Goal: Information Seeking & Learning: Learn about a topic

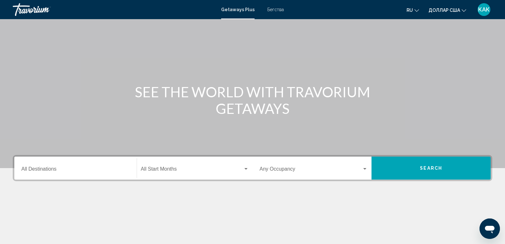
scroll to position [21, 0]
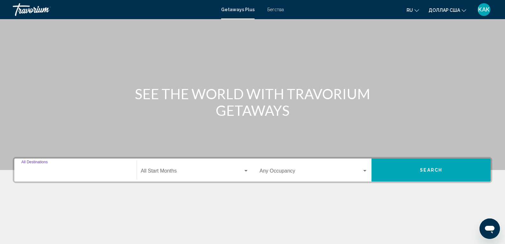
click at [40, 174] on input "Destination All Destinations" at bounding box center [75, 172] width 108 height 6
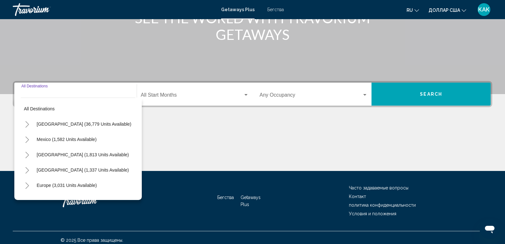
scroll to position [102, 0]
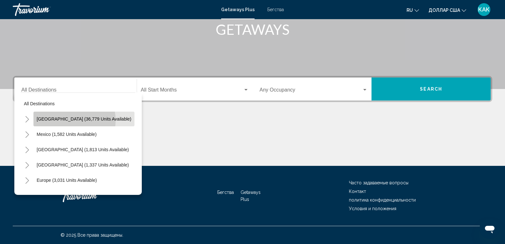
click at [71, 120] on span "[GEOGRAPHIC_DATA] (36,779 units available)" at bounding box center [84, 118] width 95 height 5
type input "**********"
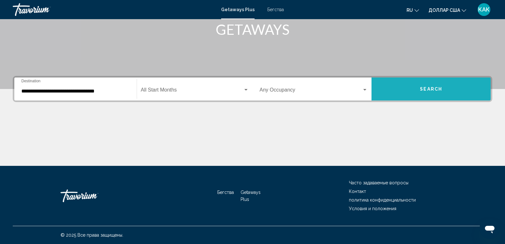
click at [412, 82] on button "Search" at bounding box center [430, 88] width 119 height 23
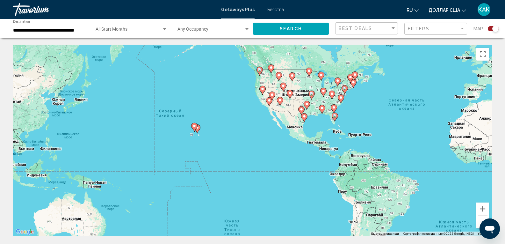
drag, startPoint x: 123, startPoint y: 170, endPoint x: 313, endPoint y: 145, distance: 192.4
click at [313, 145] on div "Чтобы активировать перетаскивание с помощью клавиатуры, нажмите Alt + Ввод. Пос…" at bounding box center [252, 140] width 479 height 191
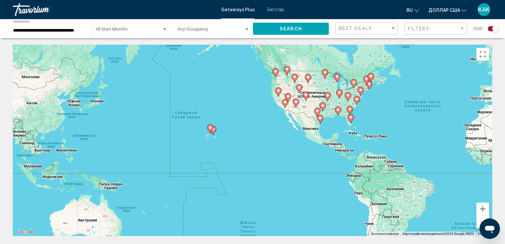
click at [212, 147] on div "Чтобы активировать перетаскивание с помощью клавиатуры, нажмите Alt + Ввод. Пос…" at bounding box center [252, 140] width 479 height 191
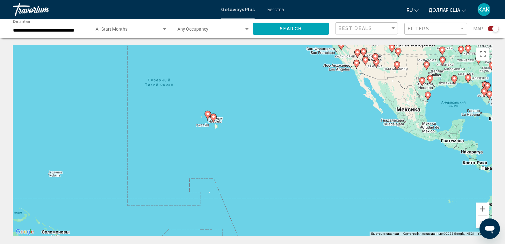
click at [212, 147] on div "Чтобы активировать перетаскивание с помощью клавиатуры, нажмите Alt + Ввод. Пос…" at bounding box center [252, 140] width 479 height 191
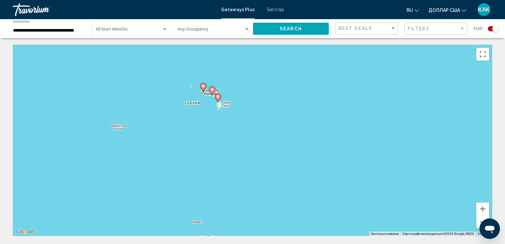
click at [220, 98] on icon "Основное содержание" at bounding box center [218, 98] width 6 height 8
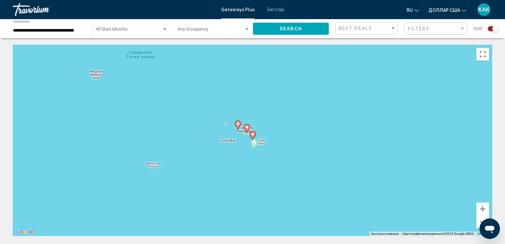
click at [220, 98] on div "Для навигации используйте клавиши со стрелками. Чтобы активировать перетаскиван…" at bounding box center [252, 140] width 479 height 191
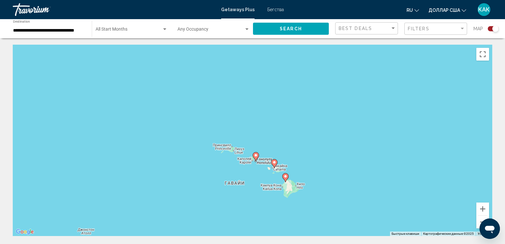
click at [275, 165] on icon "Основное содержание" at bounding box center [274, 163] width 6 height 8
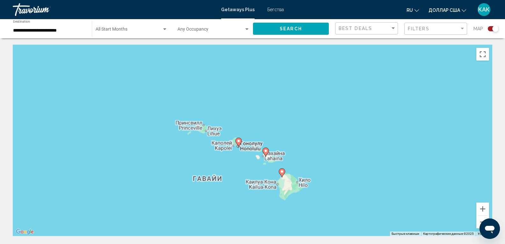
click at [275, 165] on div "Чтобы активировать перетаскивание с помощью клавиатуры, нажмите Alt + Ввод. Пос…" at bounding box center [252, 140] width 479 height 191
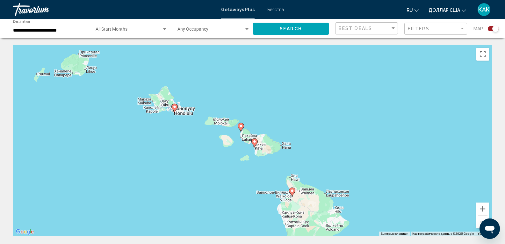
click at [244, 130] on gmp-advanced-marker "Основное содержание" at bounding box center [241, 127] width 6 height 10
type input "**********"
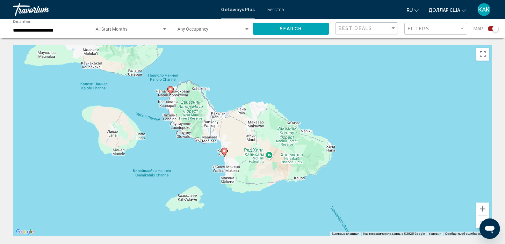
drag, startPoint x: 244, startPoint y: 130, endPoint x: 207, endPoint y: 118, distance: 38.5
click at [207, 118] on div "Чтобы активировать перетаскивание с помощью клавиатуры, нажмите Alt + Ввод. Пос…" at bounding box center [252, 140] width 479 height 191
click at [171, 91] on icon "Основное содержание" at bounding box center [170, 90] width 6 height 8
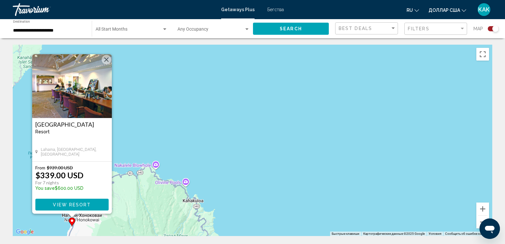
click at [227, 119] on div "Чтобы активировать перетаскивание с помощью клавиатуры, нажмите Alt + Ввод. Пос…" at bounding box center [252, 140] width 479 height 191
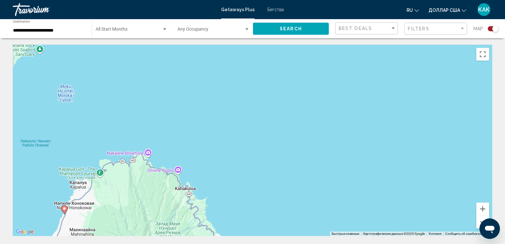
drag, startPoint x: 228, startPoint y: 142, endPoint x: 204, endPoint y: 41, distance: 103.9
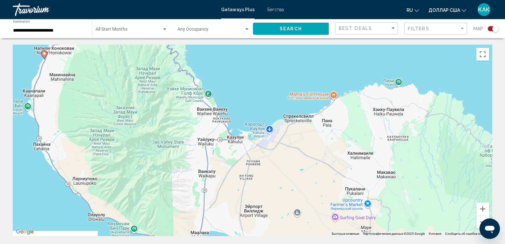
drag, startPoint x: 182, startPoint y: 160, endPoint x: 178, endPoint y: 39, distance: 120.8
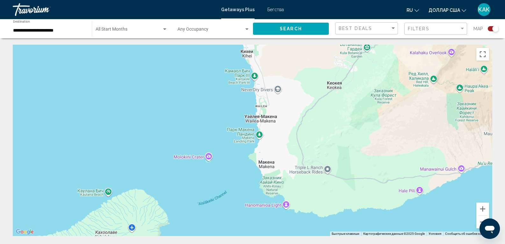
drag, startPoint x: 250, startPoint y: 134, endPoint x: 175, endPoint y: 111, distance: 78.7
click at [175, 111] on div "Основное содержание" at bounding box center [252, 140] width 479 height 191
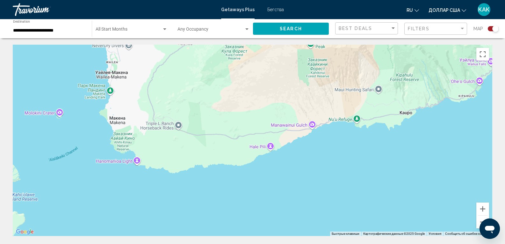
click at [239, 158] on div "Основное содержание" at bounding box center [252, 140] width 479 height 191
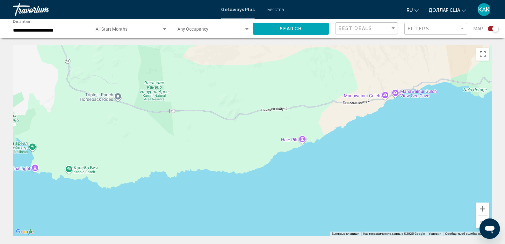
click at [478, 221] on button "Уменьшить" at bounding box center [482, 221] width 13 height 13
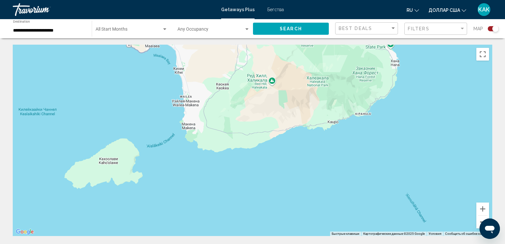
click at [478, 221] on button "Уменьшить" at bounding box center [482, 221] width 13 height 13
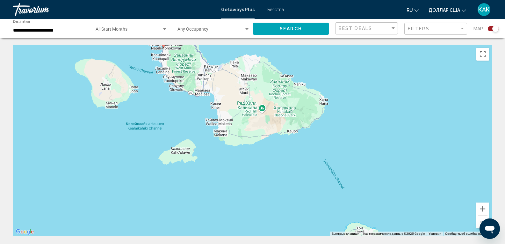
click at [478, 221] on button "Уменьшить" at bounding box center [482, 221] width 13 height 13
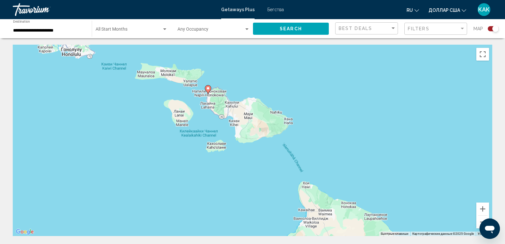
click at [209, 90] on icon "Основное содержание" at bounding box center [208, 89] width 6 height 8
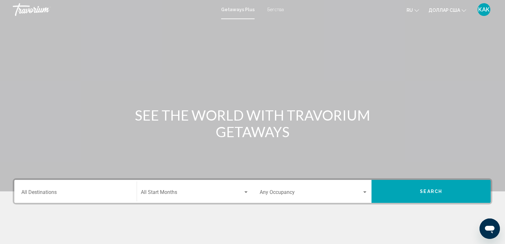
click at [273, 9] on font "Бегства" at bounding box center [275, 9] width 17 height 5
click at [45, 187] on div "Destination All Destinations" at bounding box center [75, 191] width 108 height 20
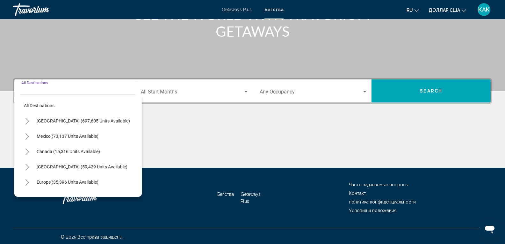
scroll to position [102, 0]
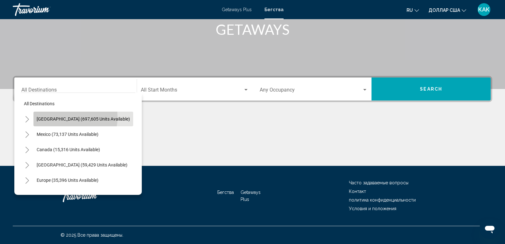
click at [62, 117] on span "[GEOGRAPHIC_DATA] (697,605 units available)" at bounding box center [83, 118] width 93 height 5
type input "**********"
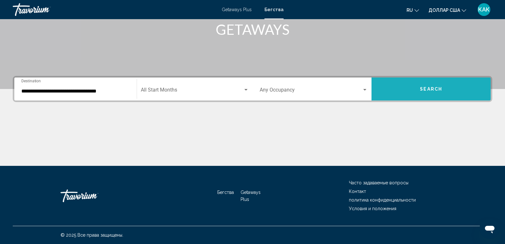
click at [423, 88] on span "Search" at bounding box center [431, 89] width 22 height 5
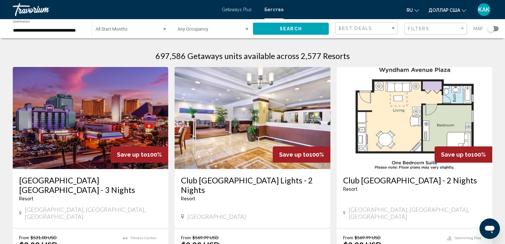
click at [491, 28] on div "Search widget" at bounding box center [491, 28] width 6 height 6
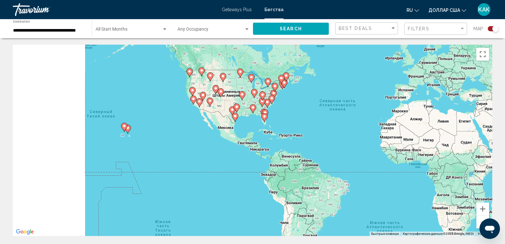
drag, startPoint x: 324, startPoint y: 98, endPoint x: 463, endPoint y: 65, distance: 143.1
click at [463, 65] on div "Чтобы активировать перетаскивание с помощью клавиатуры, нажмите Alt + Ввод. Пос…" at bounding box center [252, 140] width 479 height 191
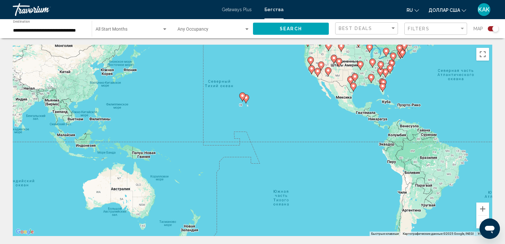
click at [293, 107] on div "Чтобы активировать перетаскивание с помощью клавиатуры, нажмите Alt + Ввод. Пос…" at bounding box center [252, 140] width 479 height 191
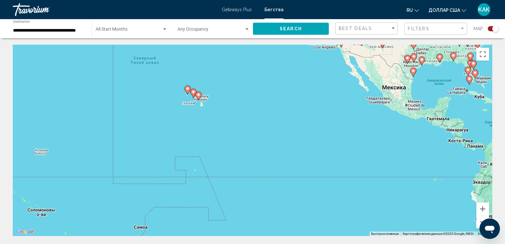
click at [192, 110] on div "Чтобы активировать перетаскивание с помощью клавиатуры, нажмите Alt + Ввод. Пос…" at bounding box center [252, 140] width 479 height 191
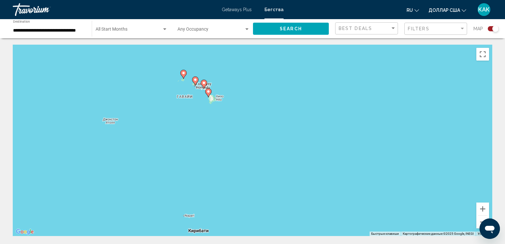
click at [198, 90] on div "Чтобы активировать перетаскивание с помощью клавиатуры, нажмите Alt + Ввод. Пос…" at bounding box center [252, 140] width 479 height 191
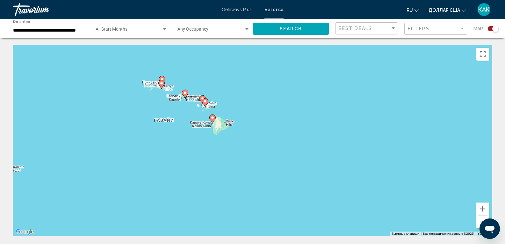
drag, startPoint x: 189, startPoint y: 108, endPoint x: 165, endPoint y: 158, distance: 55.4
click at [165, 158] on div "Чтобы активировать перетаскивание с помощью клавиатуры, нажмите Alt + Ввод. Пос…" at bounding box center [252, 140] width 479 height 191
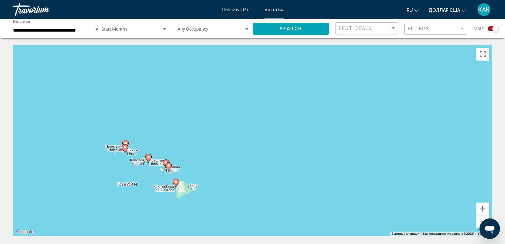
click at [165, 158] on div "Чтобы активировать перетаскивание с помощью клавиатуры, нажмите Alt + Ввод. Пос…" at bounding box center [252, 140] width 479 height 191
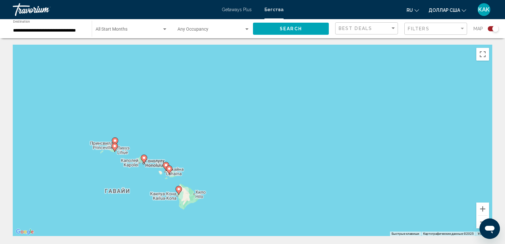
click at [165, 158] on div "Чтобы активировать перетаскивание с помощью клавиатуры, нажмите Alt + Ввод. Пос…" at bounding box center [252, 140] width 479 height 191
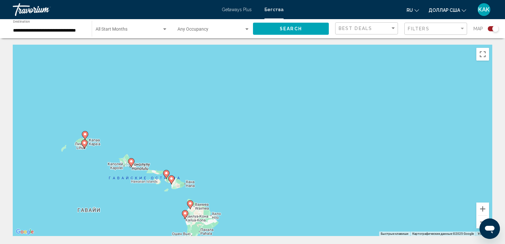
click at [166, 181] on div "Чтобы активировать перетаскивание с помощью клавиатуры, нажмите Alt + Ввод. Пос…" at bounding box center [252, 140] width 479 height 191
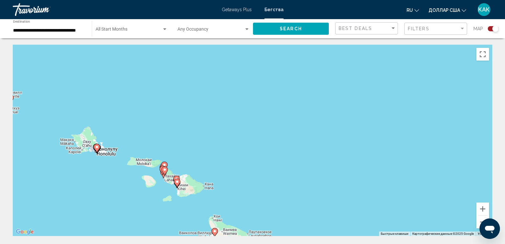
click at [167, 185] on div "Чтобы активировать перетаскивание с помощью клавиатуры, нажмите Alt + Ввод. Пос…" at bounding box center [252, 140] width 479 height 191
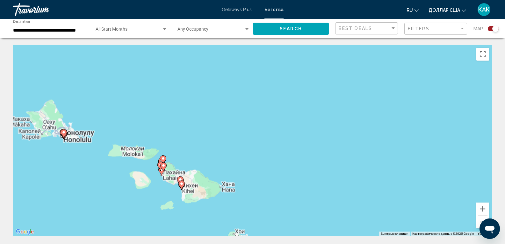
click at [167, 185] on div "Чтобы активировать перетаскивание с помощью клавиатуры, нажмите Alt + Ввод. Пос…" at bounding box center [252, 140] width 479 height 191
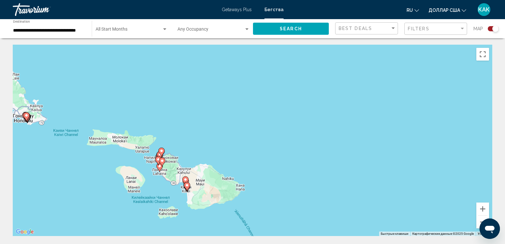
click at [167, 185] on div "Чтобы активировать перетаскивание с помощью клавиатуры, нажмите Alt + Ввод. Пос…" at bounding box center [252, 140] width 479 height 191
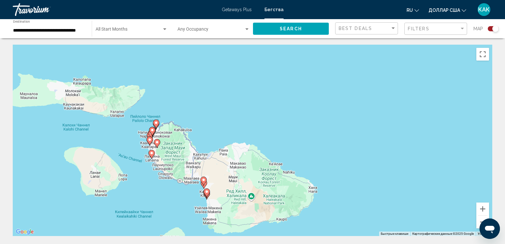
click at [158, 146] on icon "Основное содержание" at bounding box center [157, 143] width 6 height 8
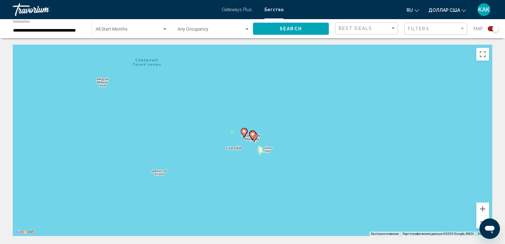
click at [248, 149] on div "Для навигации используйте клавиши со стрелками. Чтобы активировать перетаскиван…" at bounding box center [252, 140] width 479 height 191
click at [248, 149] on div "Чтобы активировать перетаскивание с помощью клавиатуры, нажмите Alt + Ввод. Пос…" at bounding box center [252, 140] width 479 height 191
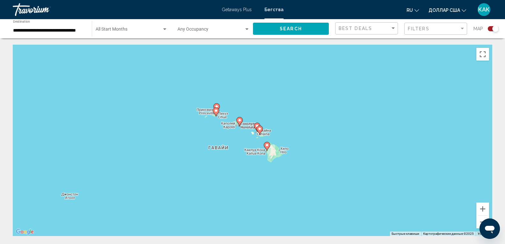
click at [248, 149] on div "Чтобы активировать перетаскивание с помощью клавиатуры, нажмите Alt + Ввод. Пос…" at bounding box center [252, 140] width 479 height 191
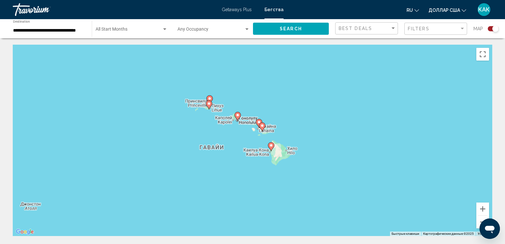
click at [248, 149] on div "Чтобы активировать перетаскивание с помощью клавиатуры, нажмите Alt + Ввод. Пос…" at bounding box center [252, 140] width 479 height 191
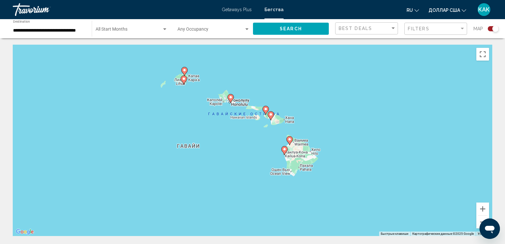
click at [248, 149] on div "Чтобы активировать перетаскивание с помощью клавиатуры, нажмите Alt + Ввод. Пос…" at bounding box center [252, 140] width 479 height 191
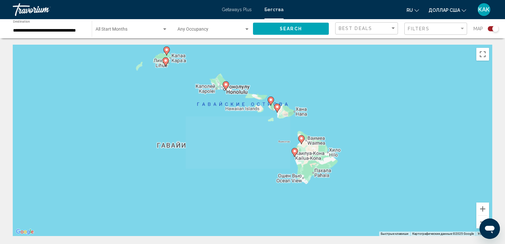
click at [248, 149] on div "Чтобы активировать перетаскивание с помощью клавиатуры, нажмите Alt + Ввод. Пос…" at bounding box center [252, 140] width 479 height 191
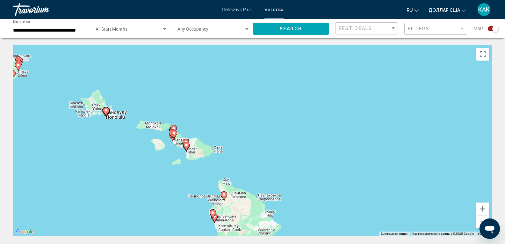
drag, startPoint x: 317, startPoint y: 117, endPoint x: 209, endPoint y: 176, distance: 122.8
click at [209, 176] on div "Чтобы активировать перетаскивание с помощью клавиатуры, нажмите Alt + Ввод. Пос…" at bounding box center [252, 140] width 479 height 191
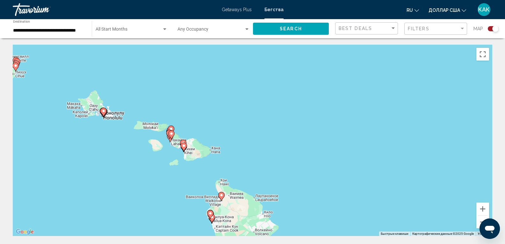
click at [173, 145] on div "Чтобы активировать перетаскивание с помощью клавиатуры, нажмите Alt + Ввод. Пос…" at bounding box center [252, 140] width 479 height 191
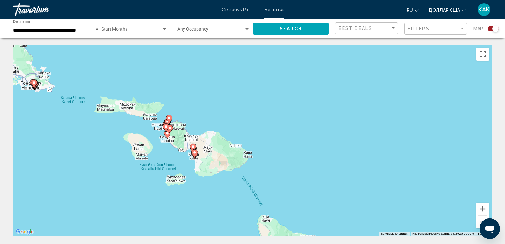
click at [173, 145] on div "Чтобы активировать перетаскивание с помощью клавиатуры, нажмите Alt + Ввод. Пос…" at bounding box center [252, 140] width 479 height 191
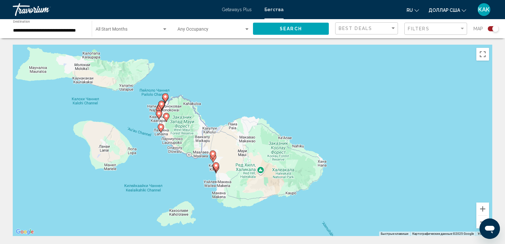
click at [165, 116] on image "Основное содержание" at bounding box center [166, 116] width 4 height 4
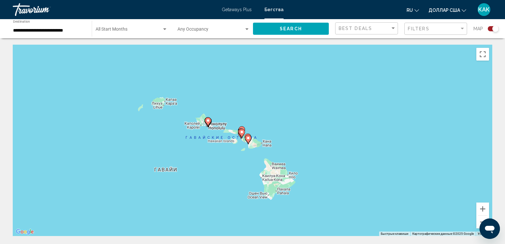
click at [165, 116] on div "Для навигации используйте клавиши со стрелками. Чтобы активировать перетаскиван…" at bounding box center [252, 140] width 479 height 191
click at [165, 116] on div "Чтобы активировать перетаскивание с помощью клавиатуры, нажмите Alt + Ввод. Пос…" at bounding box center [252, 140] width 479 height 191
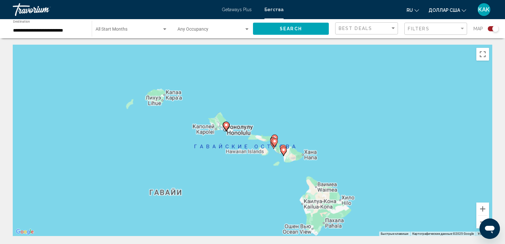
click at [165, 116] on div "Чтобы активировать перетаскивание с помощью клавиатуры, нажмите Alt + Ввод. Пос…" at bounding box center [252, 140] width 479 height 191
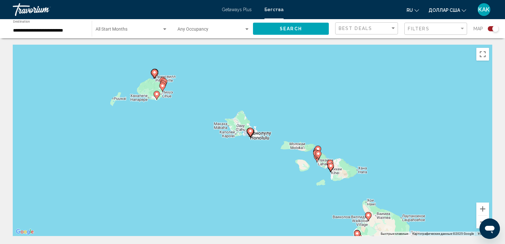
click at [311, 175] on div "Чтобы активировать перетаскивание с помощью клавиатуры, нажмите Alt + Ввод. Пос…" at bounding box center [252, 140] width 479 height 191
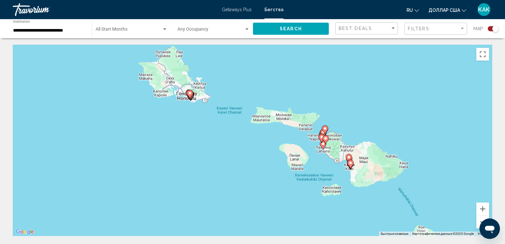
drag, startPoint x: 280, startPoint y: 174, endPoint x: 208, endPoint y: 165, distance: 72.6
click at [208, 165] on div "Чтобы активировать перетаскивание с помощью клавиатуры, нажмите Alt + Ввод. Пос…" at bounding box center [252, 140] width 479 height 191
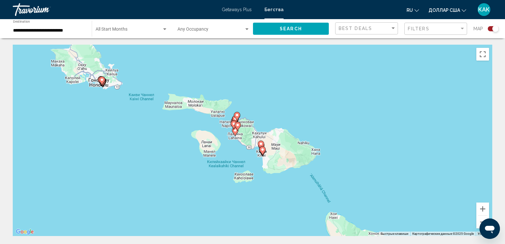
click at [229, 141] on div "Чтобы активировать перетаскивание с помощью клавиатуры, нажмите Alt + Ввод. Пос…" at bounding box center [252, 140] width 479 height 191
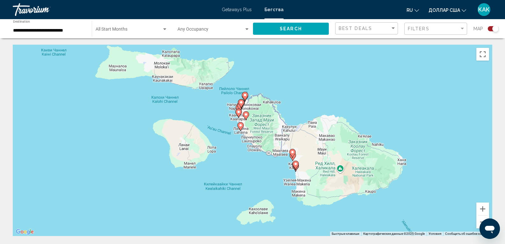
click at [246, 117] on icon "Основное содержание" at bounding box center [246, 115] width 6 height 8
type input "**********"
click at [246, 117] on icon "Основное содержание" at bounding box center [246, 115] width 6 height 8
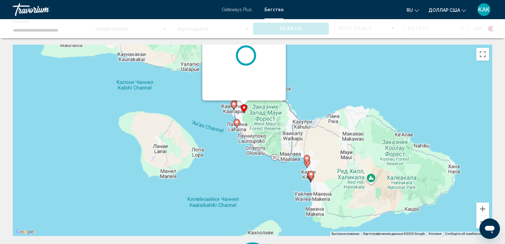
click at [246, 117] on div "Для навигации используйте клавиши со стрелками. Чтобы активировать перетаскиван…" at bounding box center [252, 140] width 479 height 191
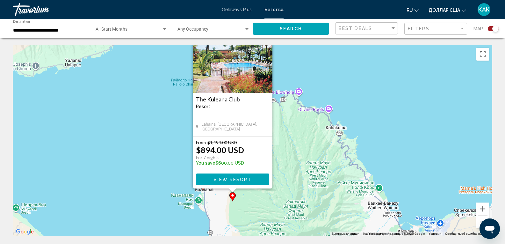
drag, startPoint x: 267, startPoint y: 95, endPoint x: 260, endPoint y: 212, distance: 116.8
click at [260, 212] on div "Чтобы активировать перетаскивание с помощью клавиатуры, нажмите Alt + Ввод. Пос…" at bounding box center [252, 140] width 479 height 191
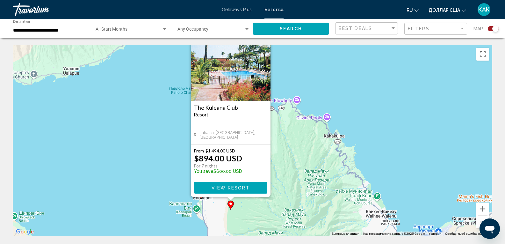
click at [159, 194] on div "Чтобы активировать перетаскивание с помощью клавиатуры, нажмите Alt + Ввод. Пос…" at bounding box center [252, 140] width 479 height 191
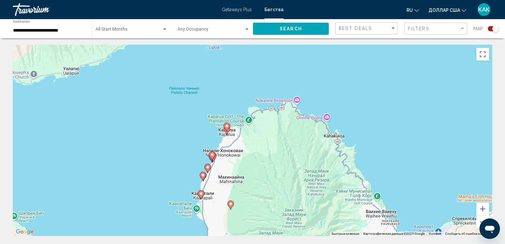
click at [201, 180] on gmp-advanced-marker "Основное содержание" at bounding box center [203, 176] width 6 height 10
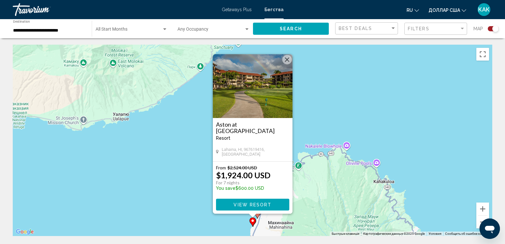
click at [200, 177] on div "Чтобы активировать перетаскивание с помощью клавиатуры, нажмите Alt + Ввод. Пос…" at bounding box center [252, 140] width 479 height 191
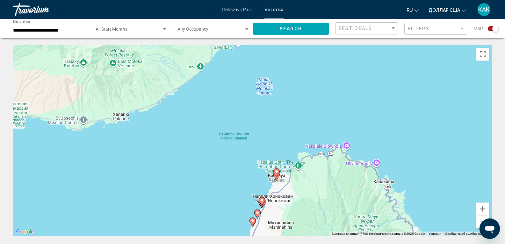
click at [260, 200] on icon "Основное содержание" at bounding box center [262, 201] width 6 height 8
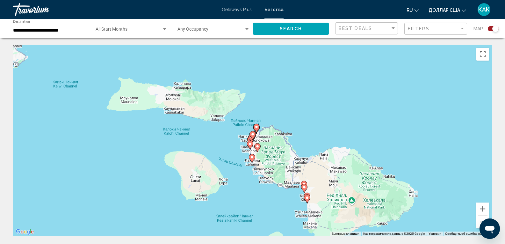
click at [255, 183] on div "Для навигации используйте клавиши со стрелками. Чтобы активировать перетаскиван…" at bounding box center [252, 140] width 479 height 191
click at [255, 183] on div "Чтобы активировать перетаскивание с помощью клавиатуры, нажмите Alt + Ввод. Пос…" at bounding box center [252, 140] width 479 height 191
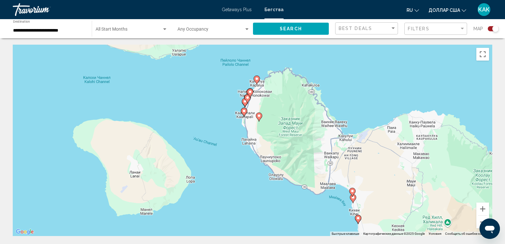
click at [259, 149] on div "Чтобы активировать перетаскивание с помощью клавиатуры, нажмите Alt + Ввод. Пос…" at bounding box center [252, 140] width 479 height 191
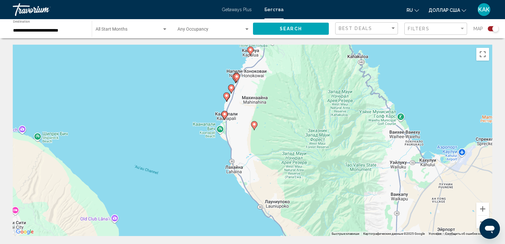
drag, startPoint x: 255, startPoint y: 123, endPoint x: 250, endPoint y: 160, distance: 37.3
click at [250, 160] on div "Чтобы активировать перетаскивание с помощью клавиатуры, нажмите Alt + Ввод. Пос…" at bounding box center [252, 140] width 479 height 191
click at [226, 98] on icon "Основное содержание" at bounding box center [226, 97] width 6 height 8
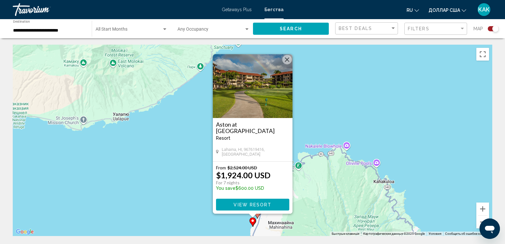
click at [194, 118] on div "Чтобы активировать перетаскивание с помощью клавиатуры, нажмите Alt + Ввод. Пос…" at bounding box center [252, 140] width 479 height 191
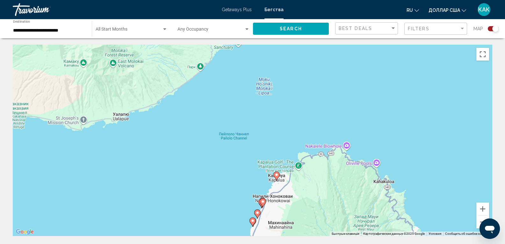
click at [277, 176] on icon "Основное содержание" at bounding box center [276, 176] width 6 height 8
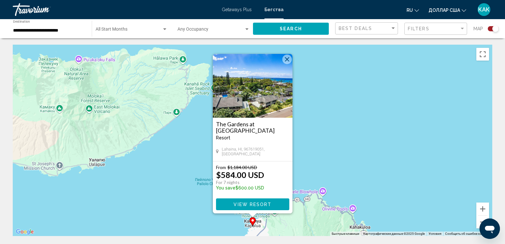
click at [337, 141] on div "Чтобы активировать перетаскивание с помощью клавиатуры, нажмите Alt + Ввод. Пос…" at bounding box center [252, 140] width 479 height 191
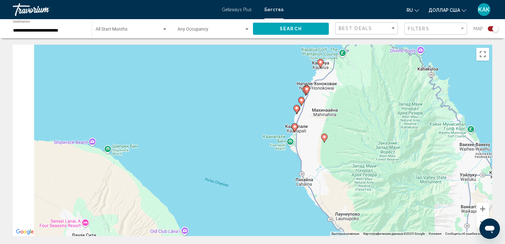
drag, startPoint x: 243, startPoint y: 218, endPoint x: 329, endPoint y: 26, distance: 210.2
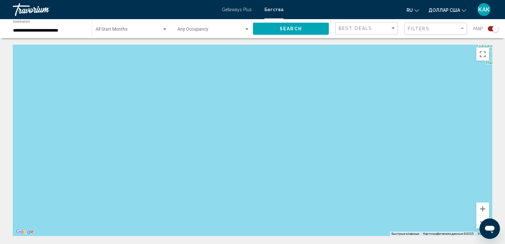
drag, startPoint x: 352, startPoint y: 97, endPoint x: 133, endPoint y: 226, distance: 255.2
click at [133, 226] on div "Основное содержание" at bounding box center [252, 140] width 479 height 191
